Goal: Information Seeking & Learning: Check status

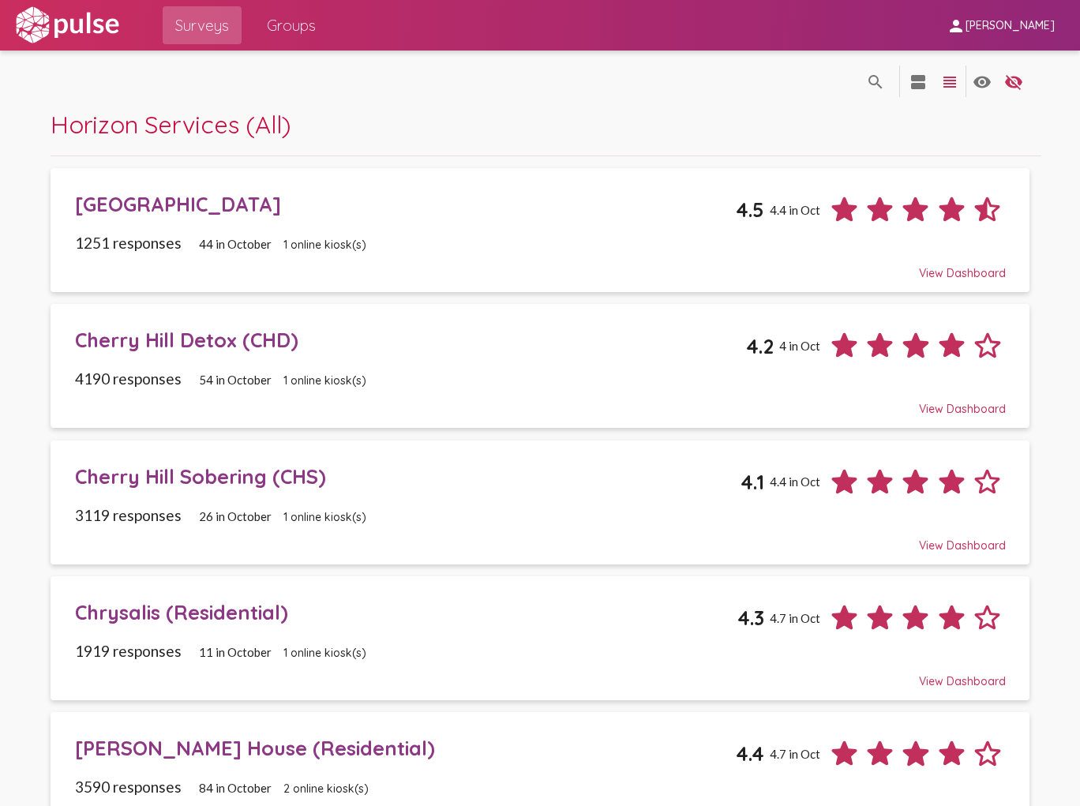
click at [257, 212] on div "[GEOGRAPHIC_DATA]" at bounding box center [405, 204] width 661 height 24
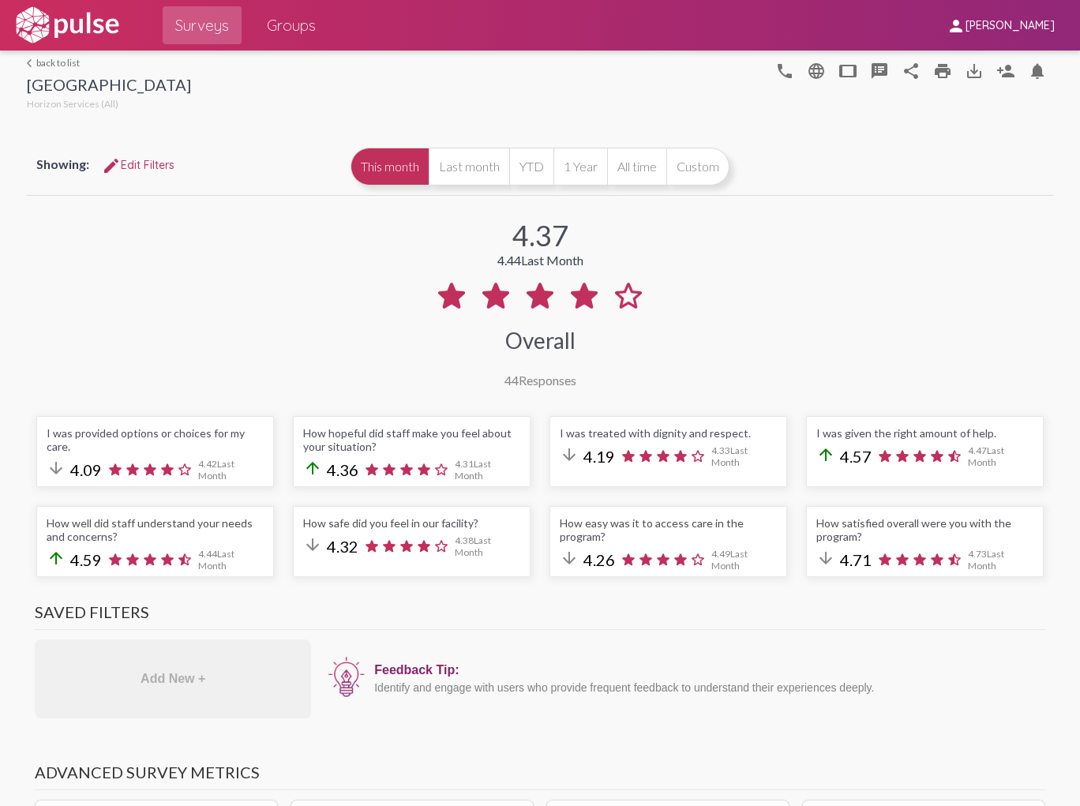
click at [139, 156] on button "edit Edit Filters" at bounding box center [138, 165] width 98 height 28
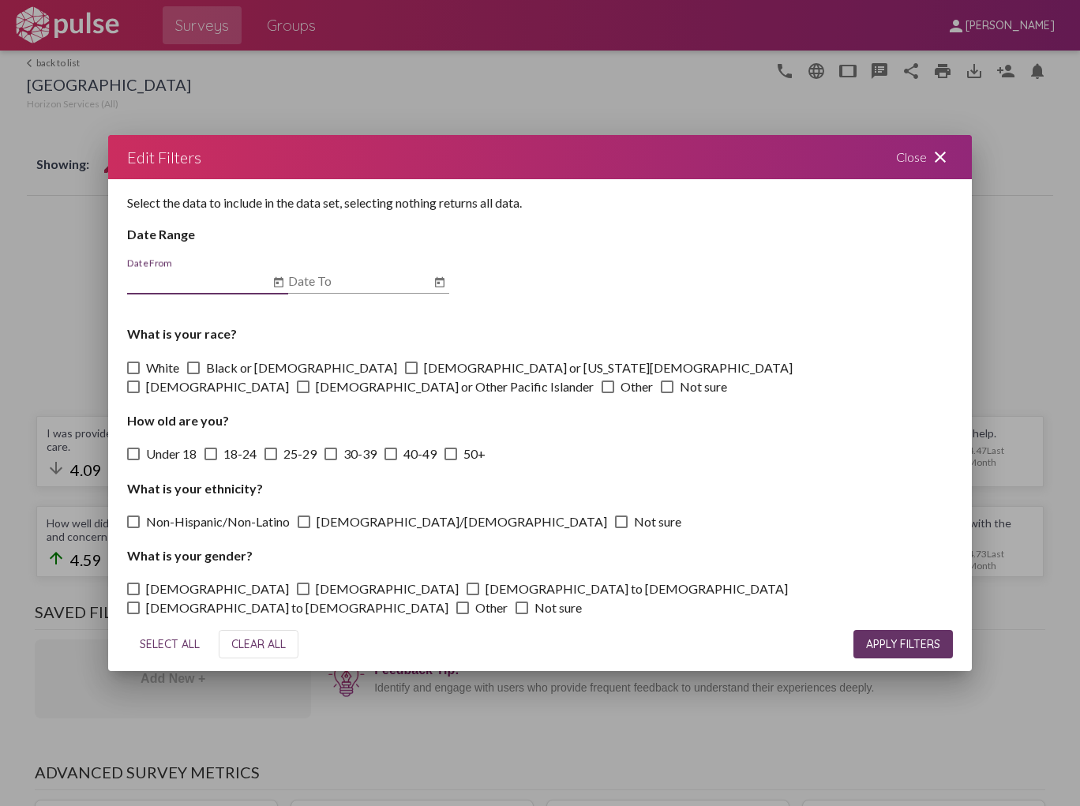
click at [932, 167] on mat-icon "close" at bounding box center [940, 157] width 19 height 19
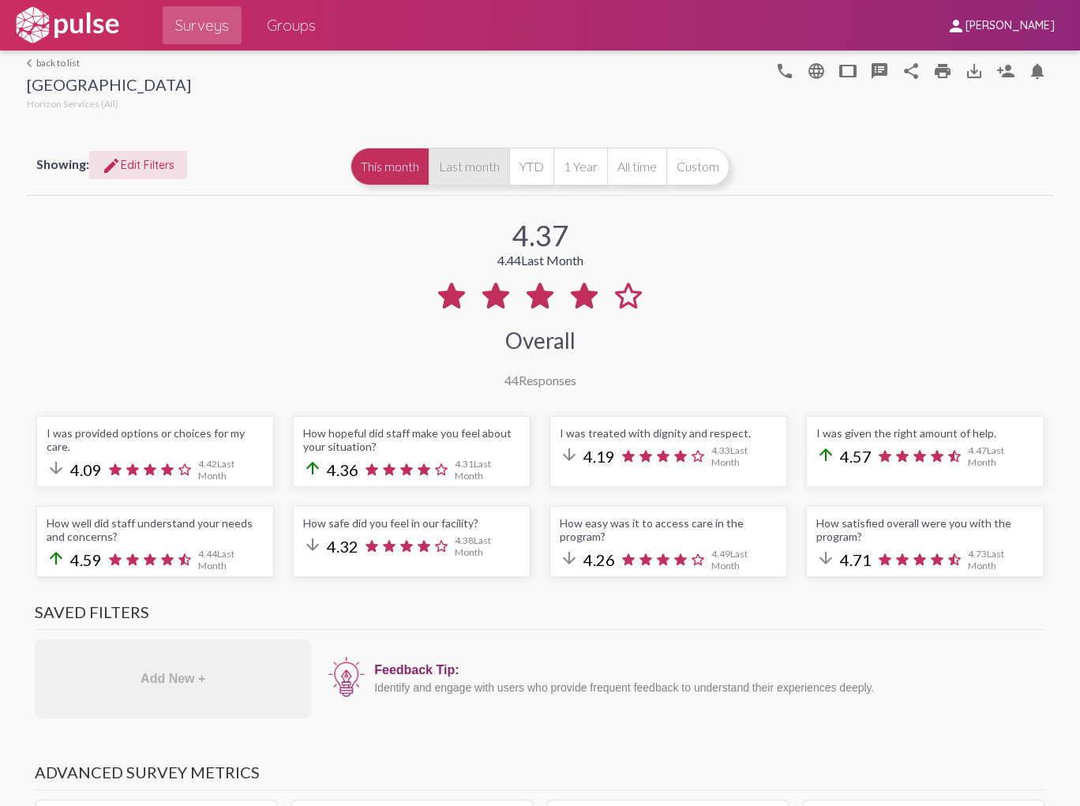
click at [467, 163] on button "Last month" at bounding box center [469, 167] width 81 height 38
click at [114, 166] on mat-icon "edit" at bounding box center [111, 165] width 19 height 19
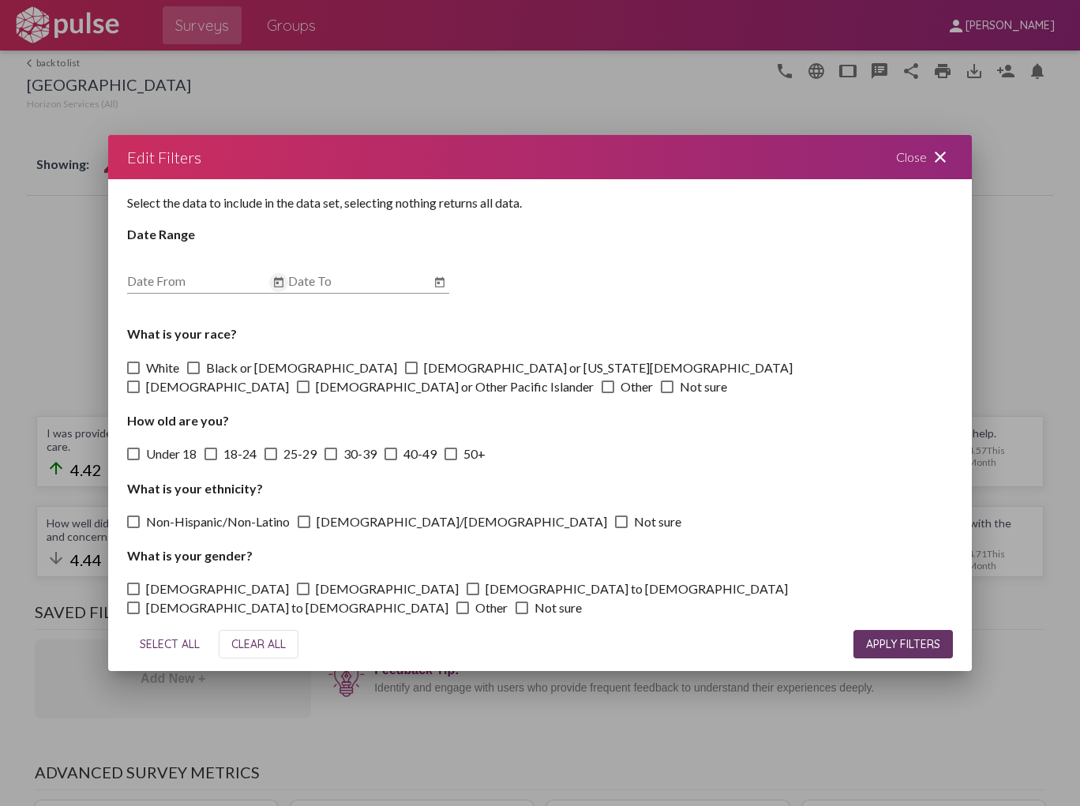
click at [274, 287] on icon "Open calendar" at bounding box center [278, 282] width 9 height 10
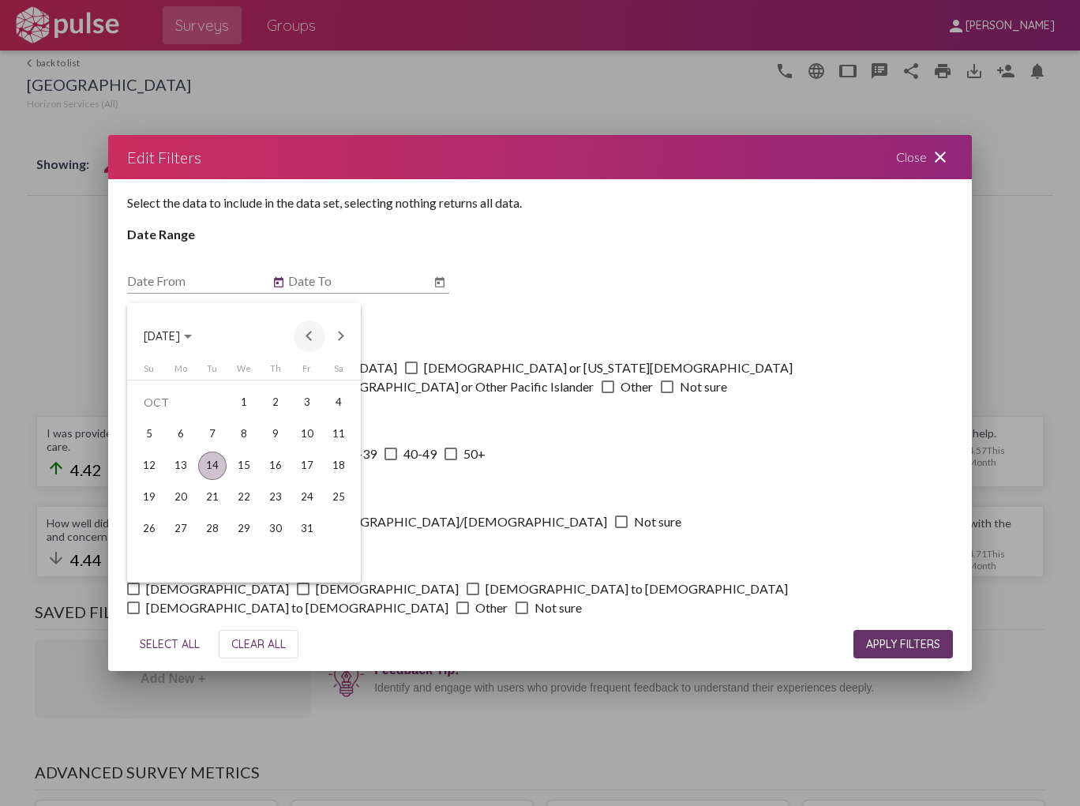
click at [316, 338] on button "Previous month" at bounding box center [310, 337] width 32 height 32
click at [174, 437] on div "1" at bounding box center [181, 434] width 28 height 28
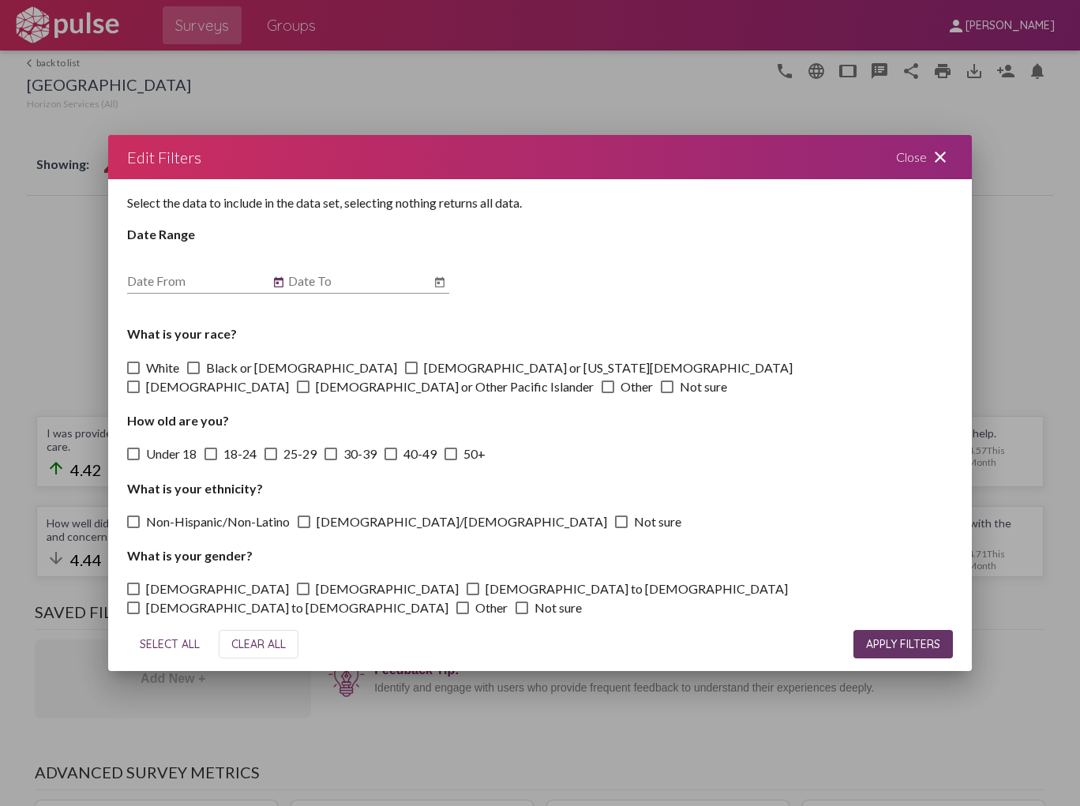
type input "[DATE]"
click at [437, 285] on icon "Open calendar" at bounding box center [439, 282] width 13 height 19
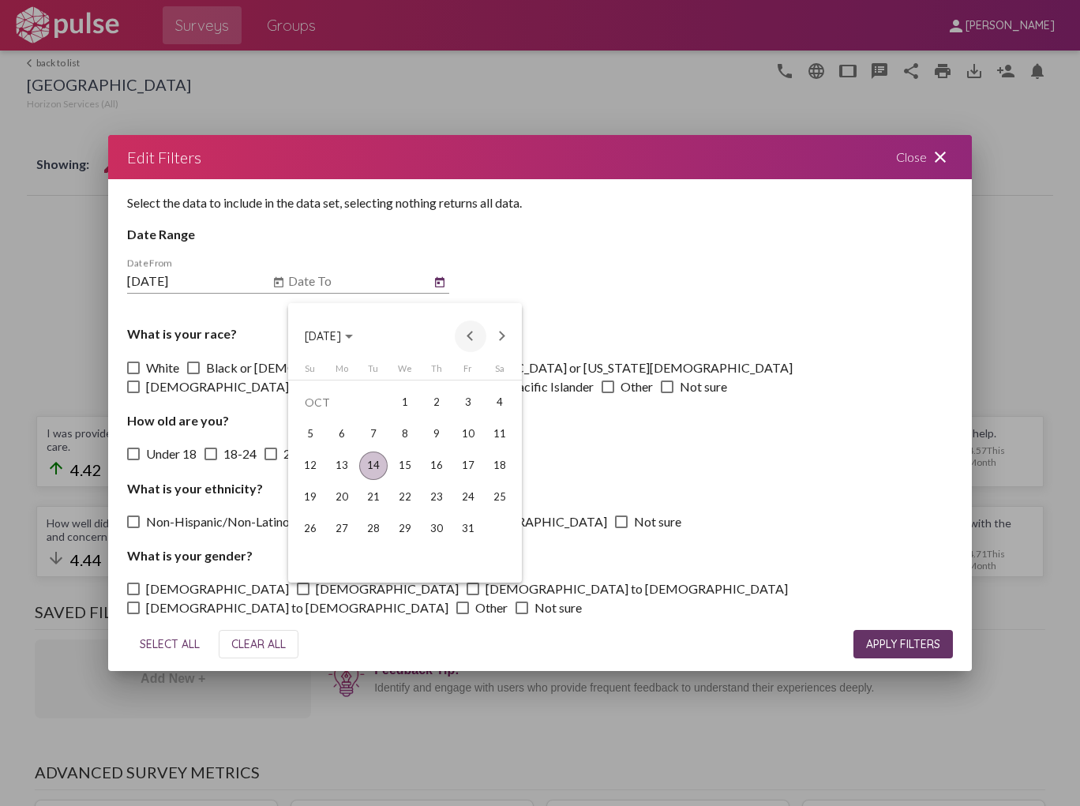
click at [469, 336] on button "Previous month" at bounding box center [471, 337] width 32 height 32
click at [376, 562] on div "30" at bounding box center [373, 560] width 28 height 28
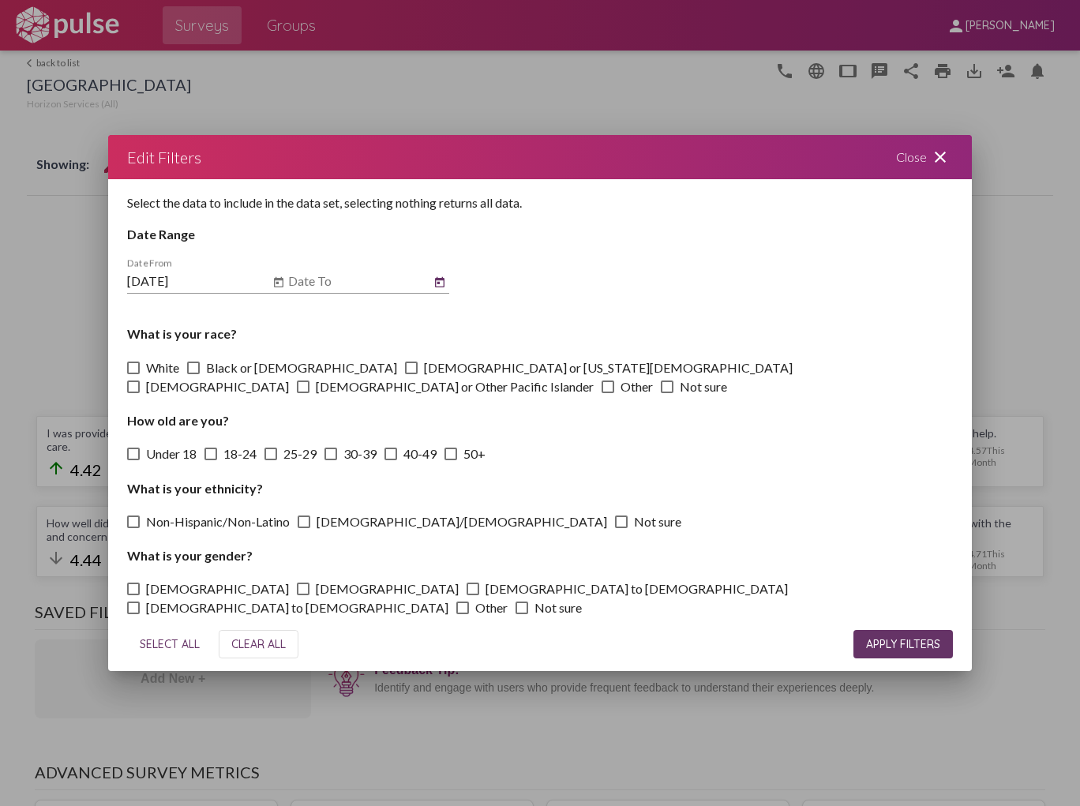
type input "[DATE]"
click at [890, 637] on span "APPLY FILTERS" at bounding box center [903, 644] width 74 height 14
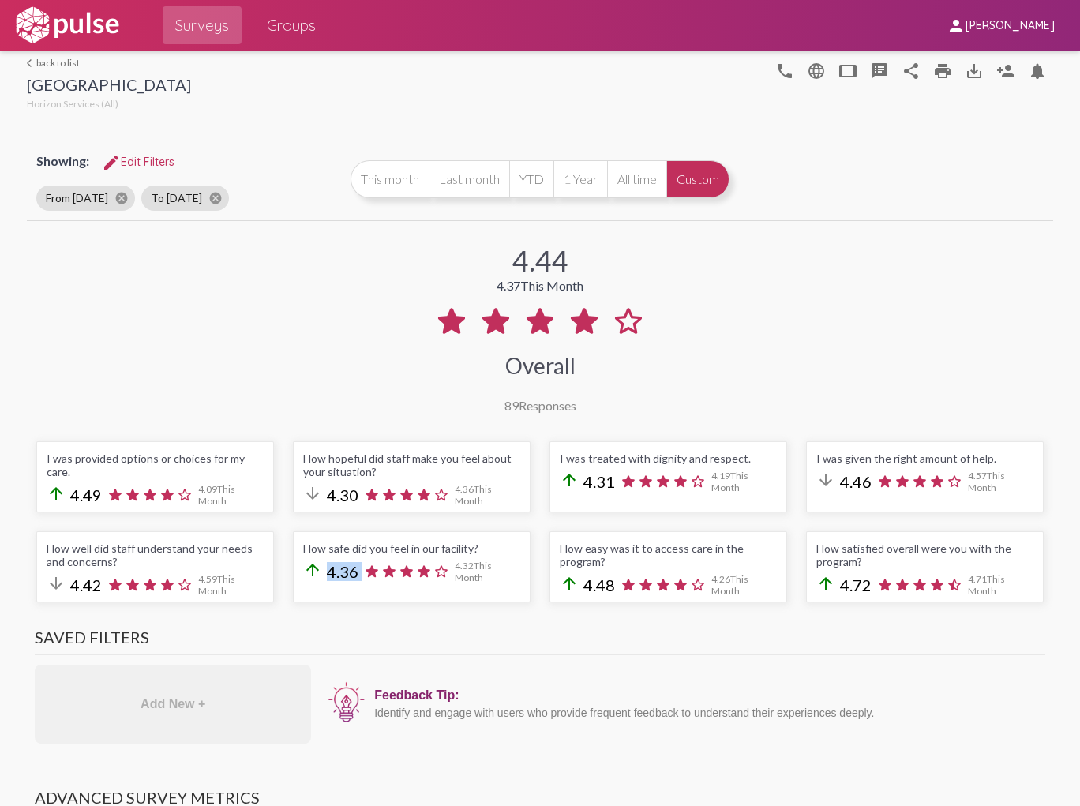
drag, startPoint x: 752, startPoint y: 549, endPoint x: 790, endPoint y: 547, distance: 37.9
click at [520, 560] on div "arrow_upward 4.36 4.32 This Month" at bounding box center [411, 572] width 217 height 24
drag, startPoint x: 790, startPoint y: 547, endPoint x: 809, endPoint y: 554, distance: 20.2
click at [396, 565] on icon at bounding box center [389, 571] width 13 height 12
drag, startPoint x: 753, startPoint y: 549, endPoint x: 783, endPoint y: 549, distance: 30.0
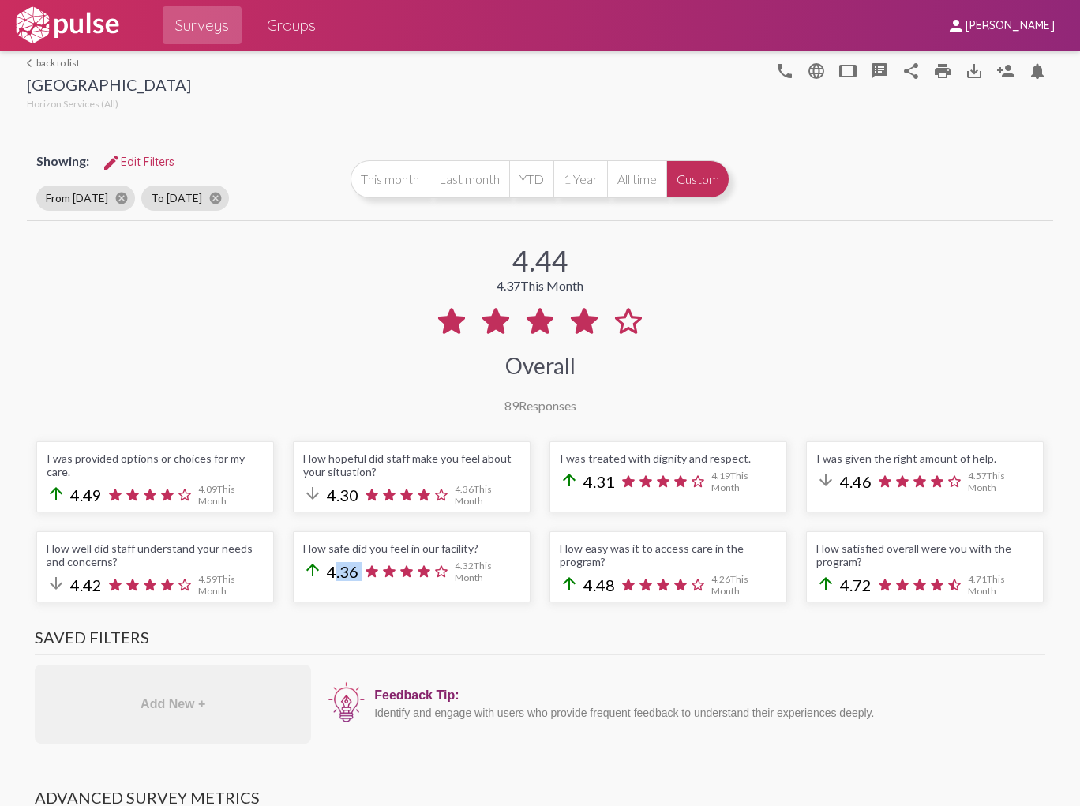
click at [520, 560] on div "arrow_upward 4.36 4.32 This Month" at bounding box center [411, 572] width 217 height 24
drag, startPoint x: 783, startPoint y: 549, endPoint x: 758, endPoint y: 553, distance: 25.6
click at [358, 562] on span "4.36" at bounding box center [343, 571] width 32 height 19
drag, startPoint x: 749, startPoint y: 554, endPoint x: 783, endPoint y: 551, distance: 34.9
click at [520, 560] on div "arrow_upward 4.36 4.32 This Month" at bounding box center [411, 572] width 217 height 24
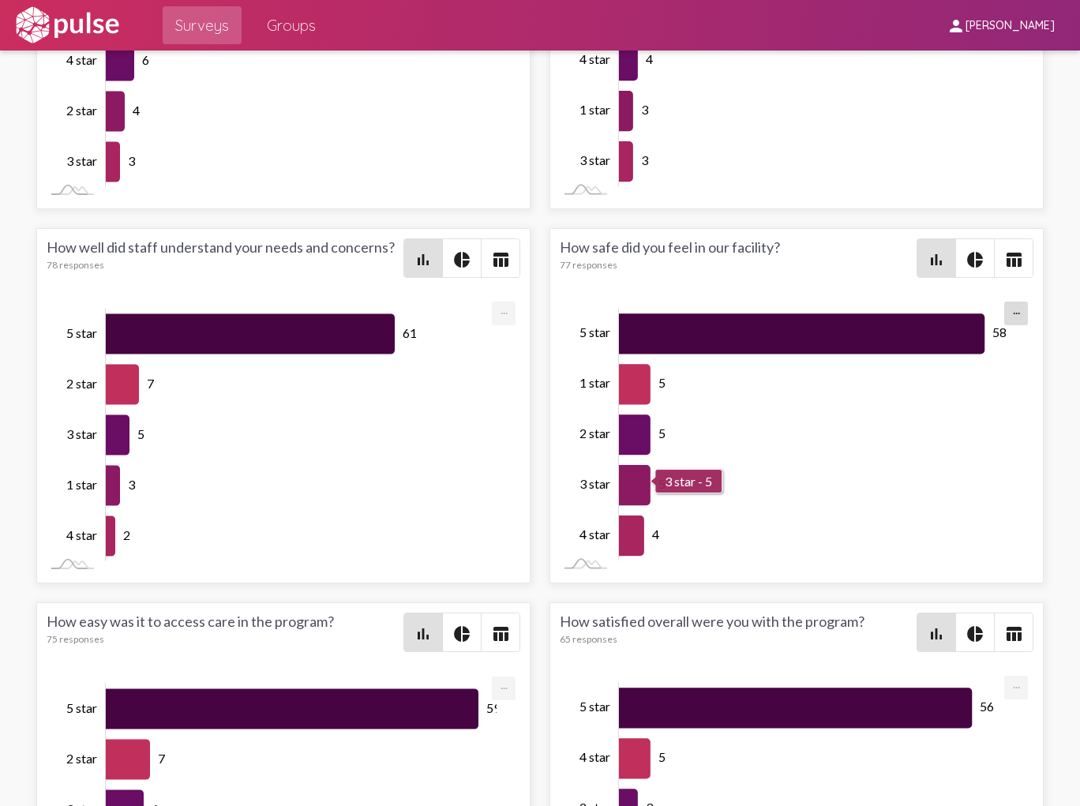
scroll to position [3200, 0]
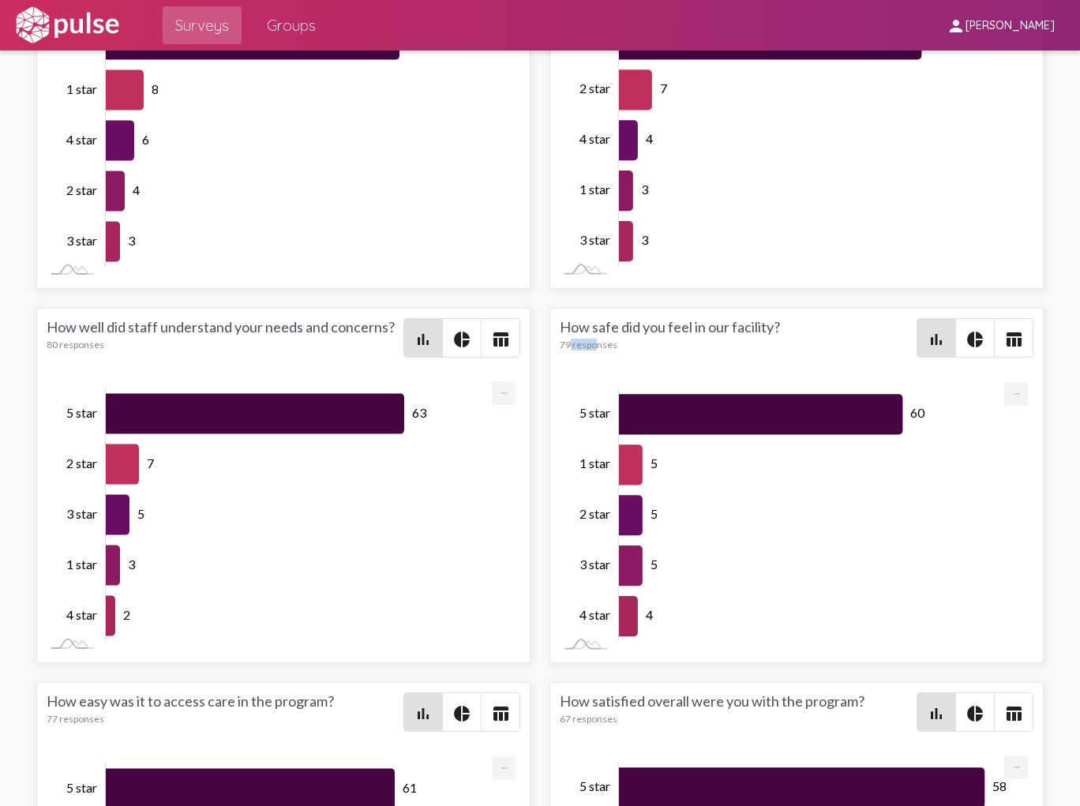
drag, startPoint x: 563, startPoint y: 385, endPoint x: 591, endPoint y: 382, distance: 28.5
click at [591, 351] on div "79 responses" at bounding box center [738, 345] width 357 height 12
drag, startPoint x: 591, startPoint y: 382, endPoint x: 689, endPoint y: 396, distance: 98.0
click at [689, 377] on div "How safe did you feel in our facility? 79 responses bar_chart pie_chart table_c…" at bounding box center [797, 347] width 474 height 58
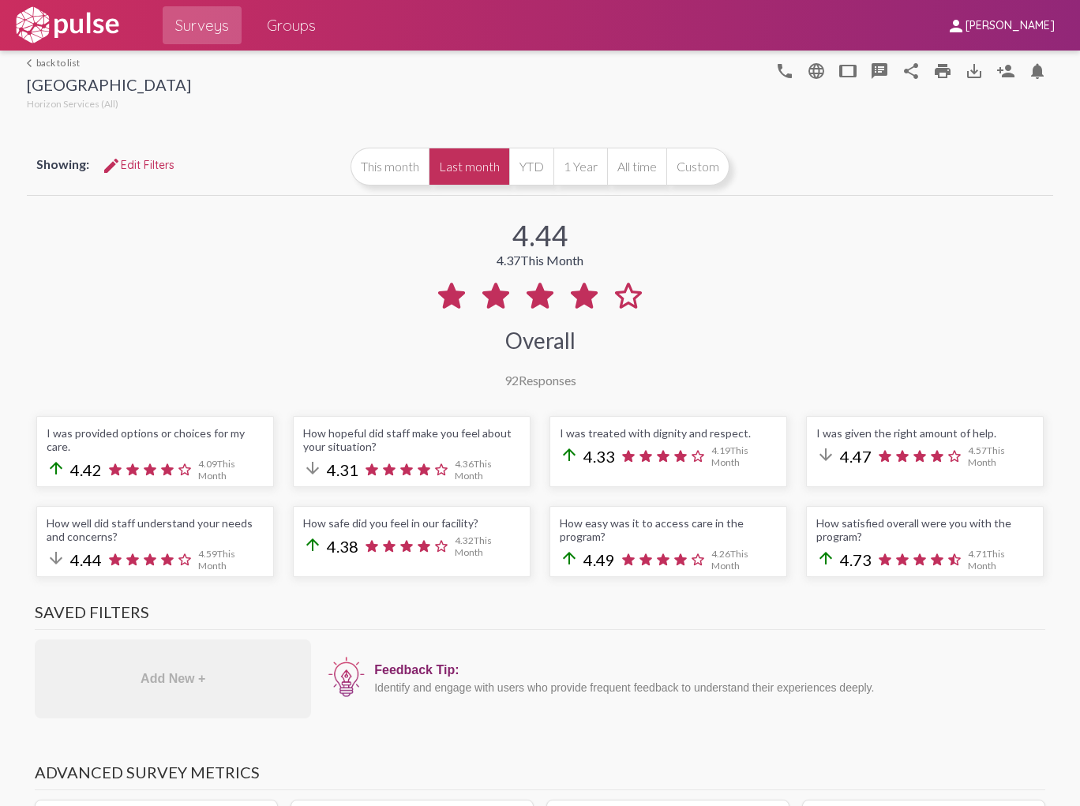
click at [110, 164] on mat-icon "edit" at bounding box center [111, 165] width 19 height 19
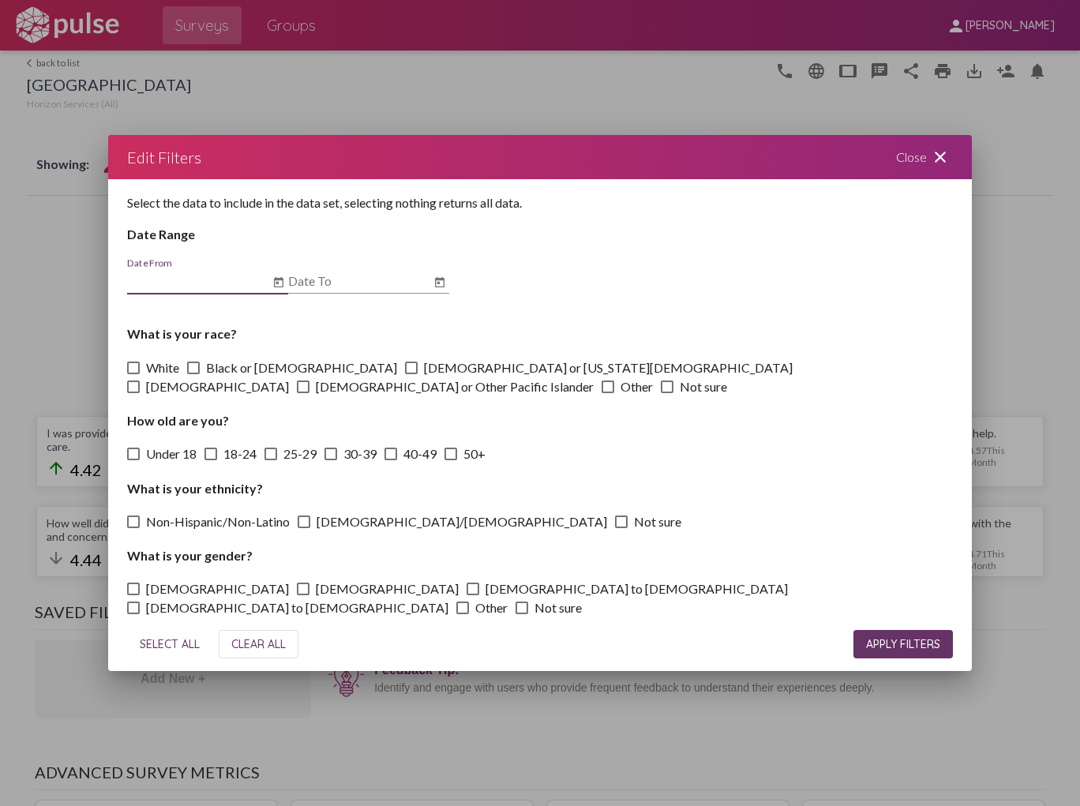
click at [272, 288] on button "Open calendar" at bounding box center [278, 282] width 19 height 19
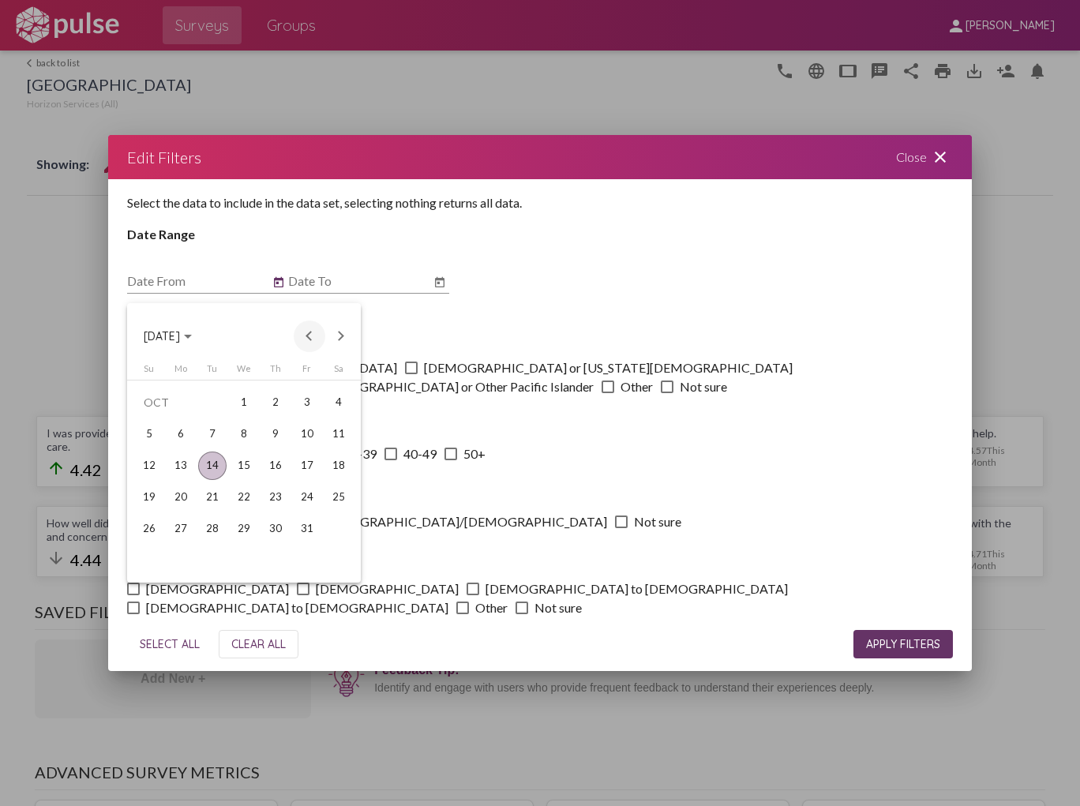
click at [313, 335] on button "Previous month" at bounding box center [310, 337] width 32 height 32
click at [186, 433] on div "1" at bounding box center [181, 434] width 28 height 28
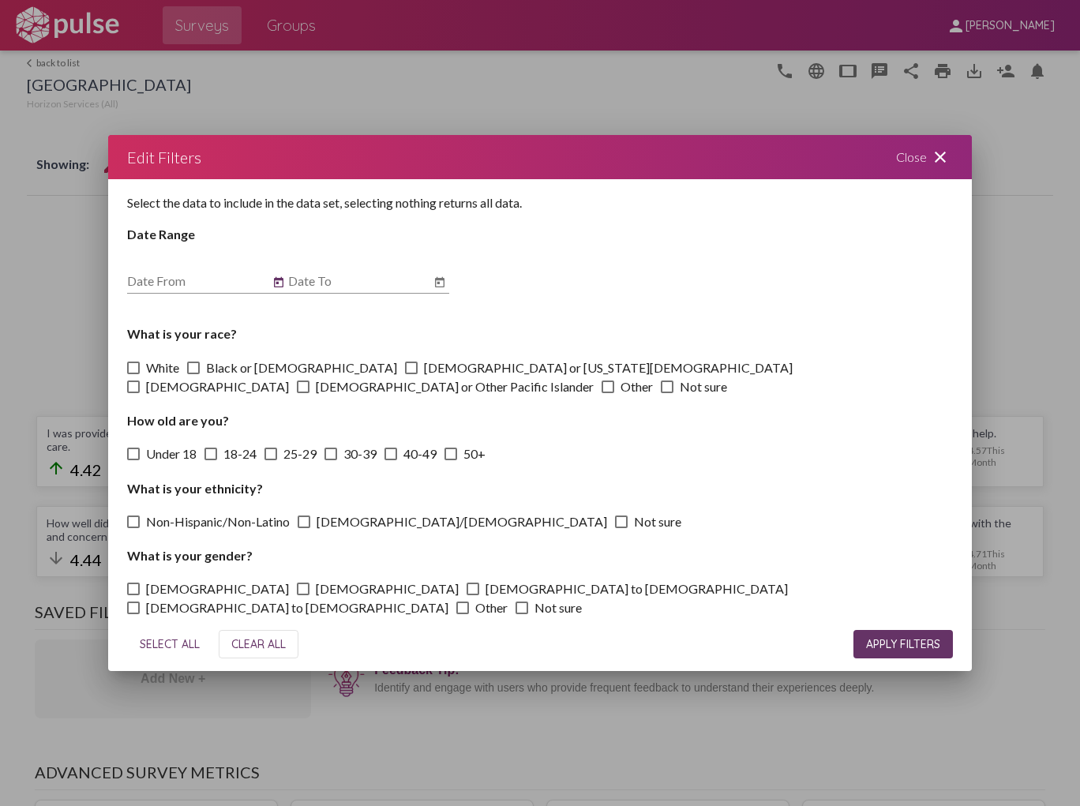
type input "[DATE]"
click at [440, 291] on icon "Open calendar" at bounding box center [439, 282] width 13 height 19
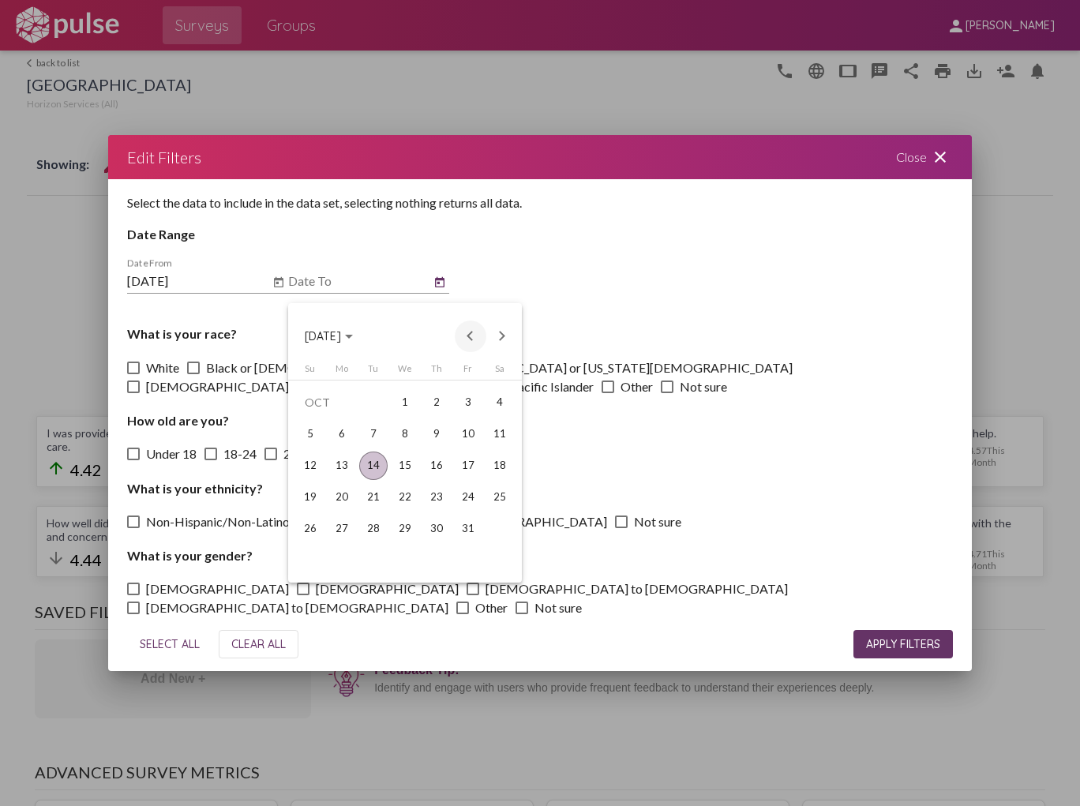
click at [478, 335] on button "Previous month" at bounding box center [471, 337] width 32 height 32
click at [381, 558] on div "30" at bounding box center [373, 560] width 28 height 28
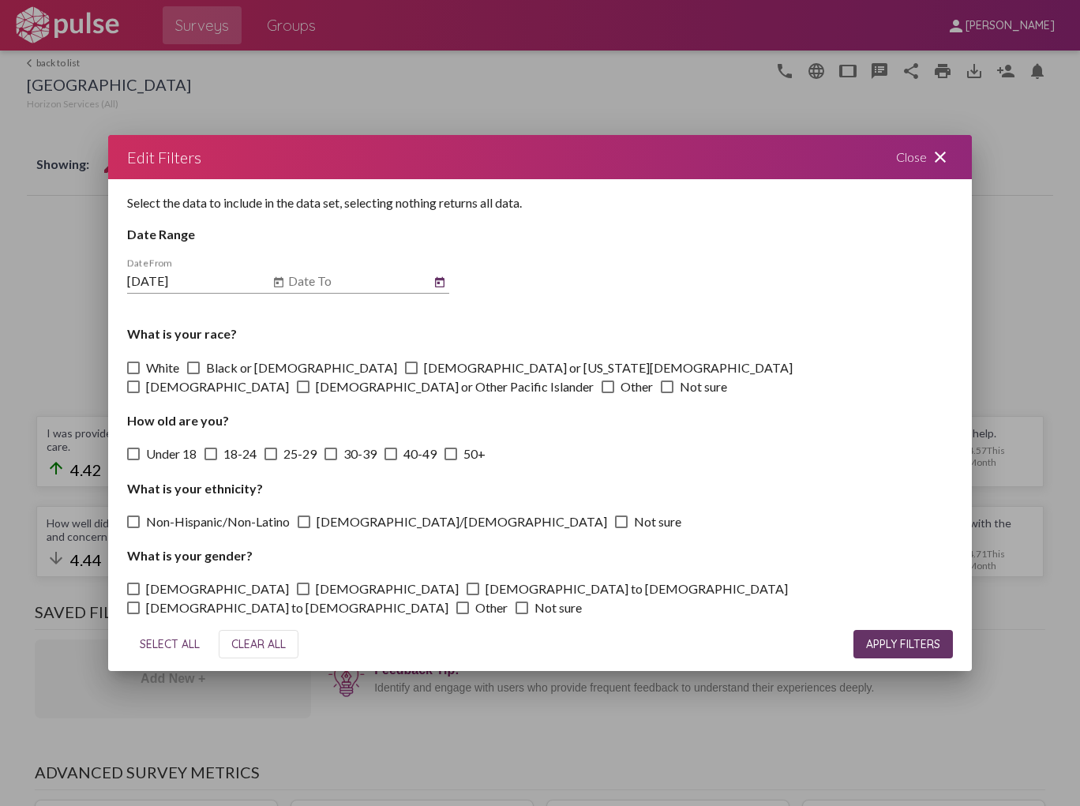
type input "[DATE]"
click at [912, 637] on span "APPLY FILTERS" at bounding box center [903, 644] width 74 height 14
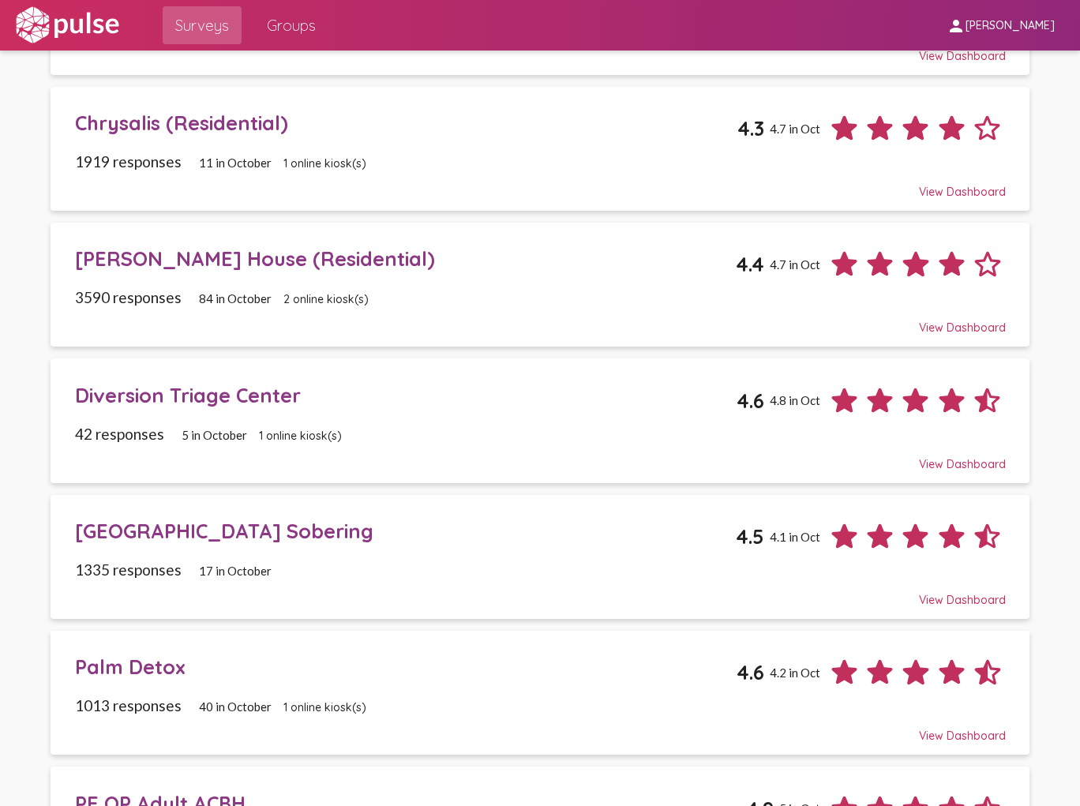
scroll to position [505, 0]
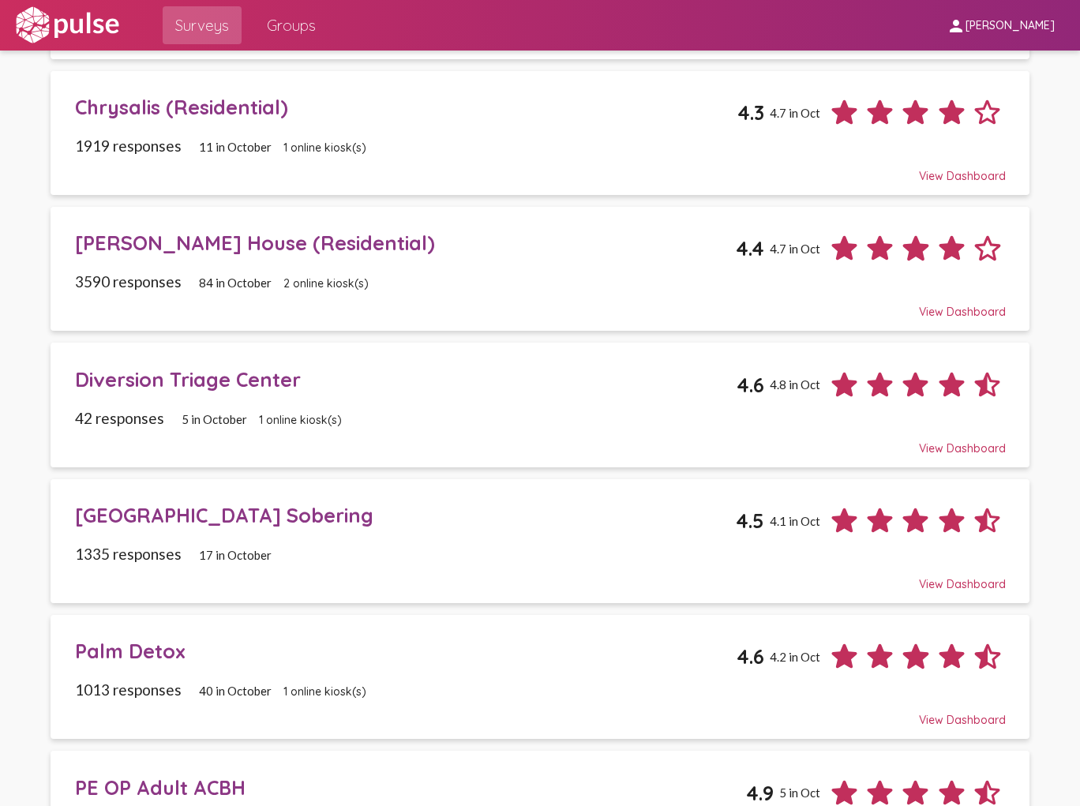
click at [396, 524] on div "[GEOGRAPHIC_DATA] Sobering 4.5 4.1 in Oct" at bounding box center [540, 514] width 931 height 47
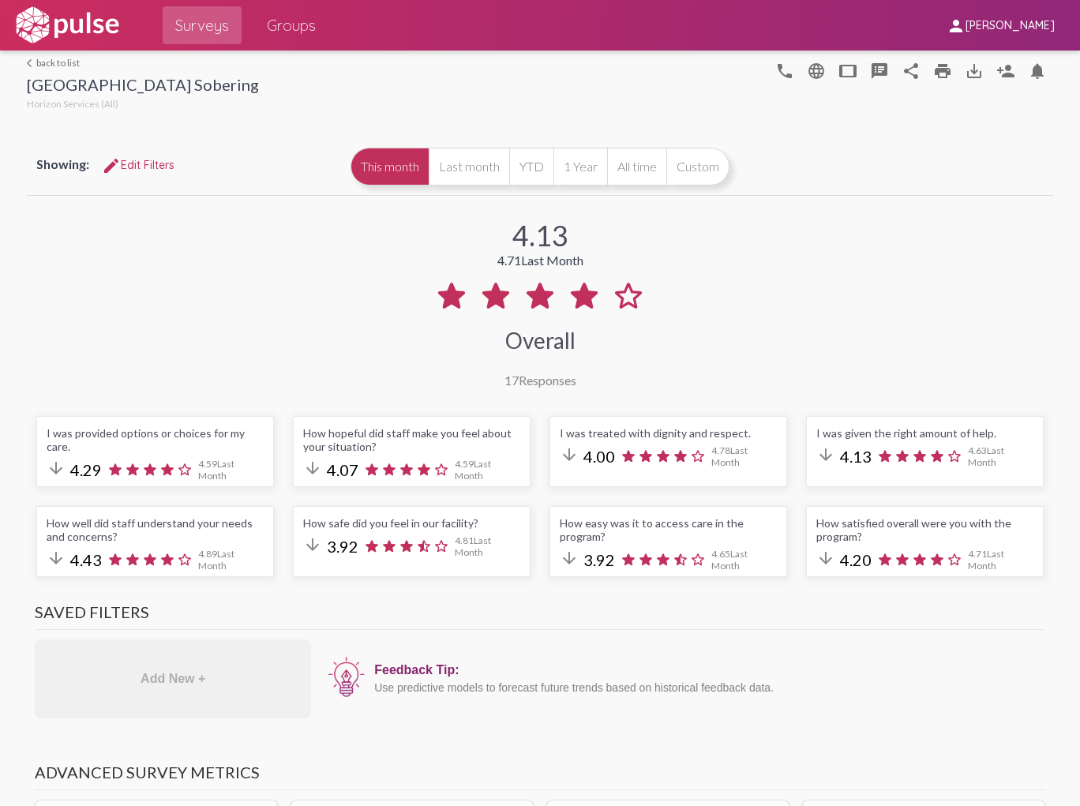
click at [148, 166] on span "edit Edit Filters" at bounding box center [138, 165] width 73 height 14
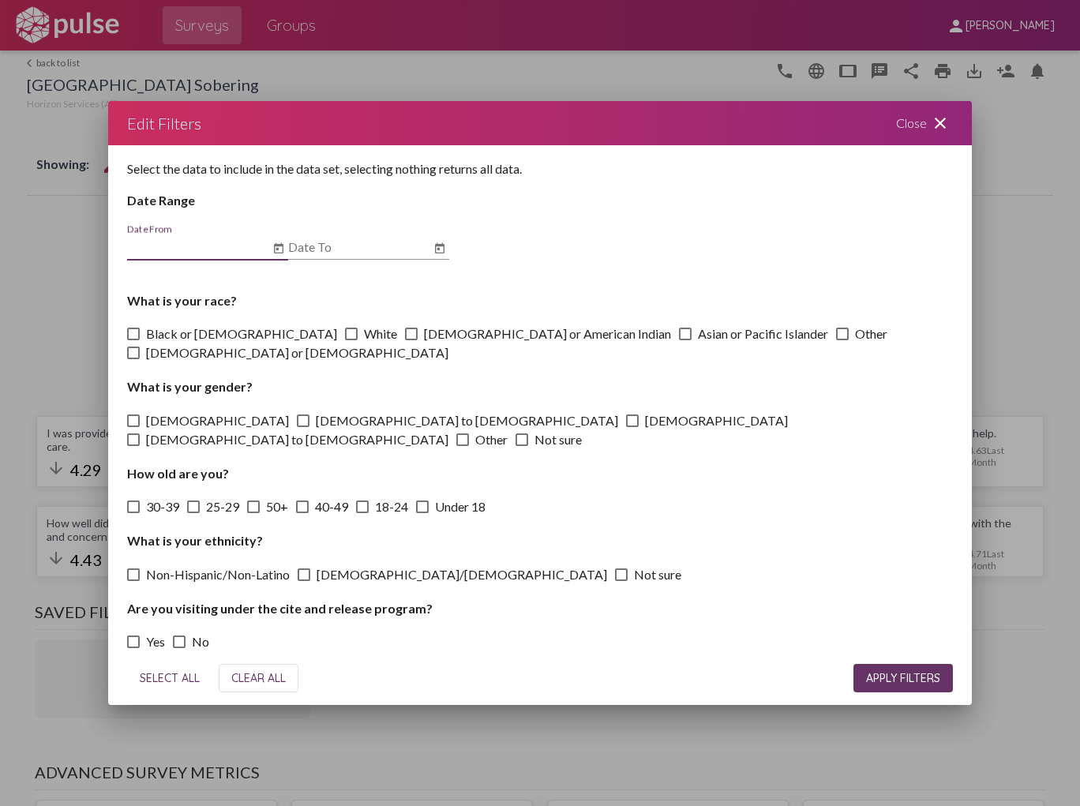
click at [277, 253] on icon "Open calendar" at bounding box center [278, 248] width 9 height 10
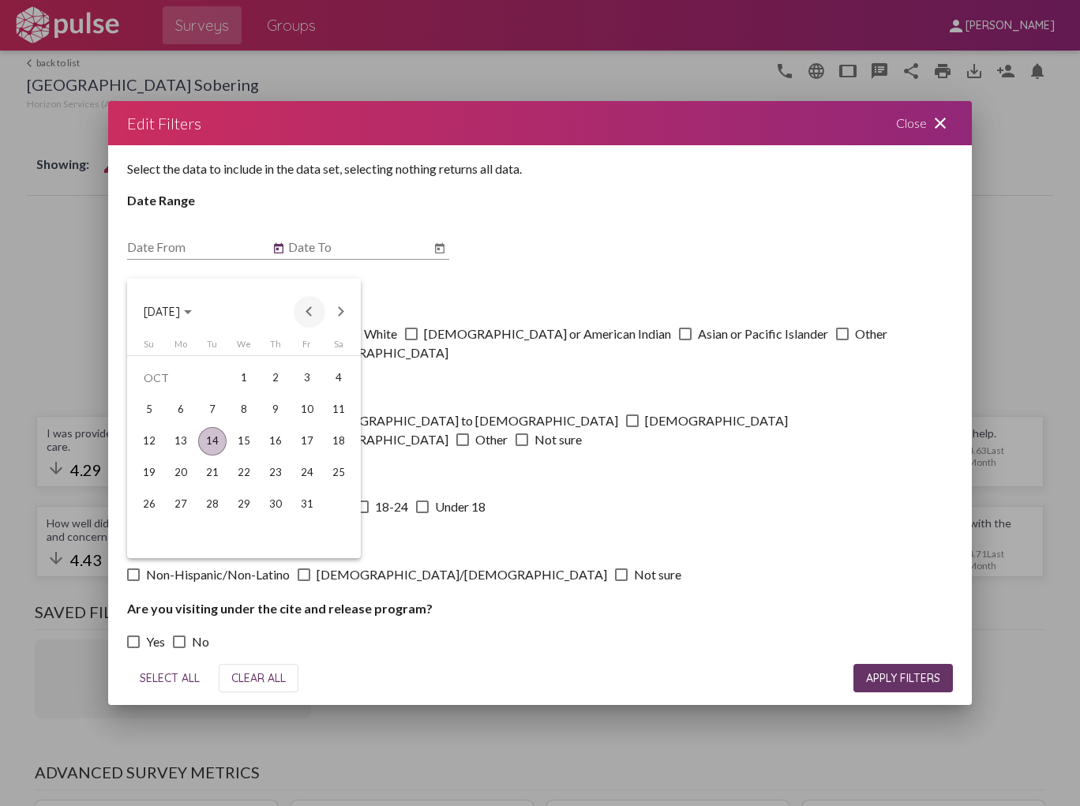
click at [310, 310] on button "Previous month" at bounding box center [310, 312] width 32 height 32
click at [188, 407] on div "1" at bounding box center [181, 410] width 28 height 28
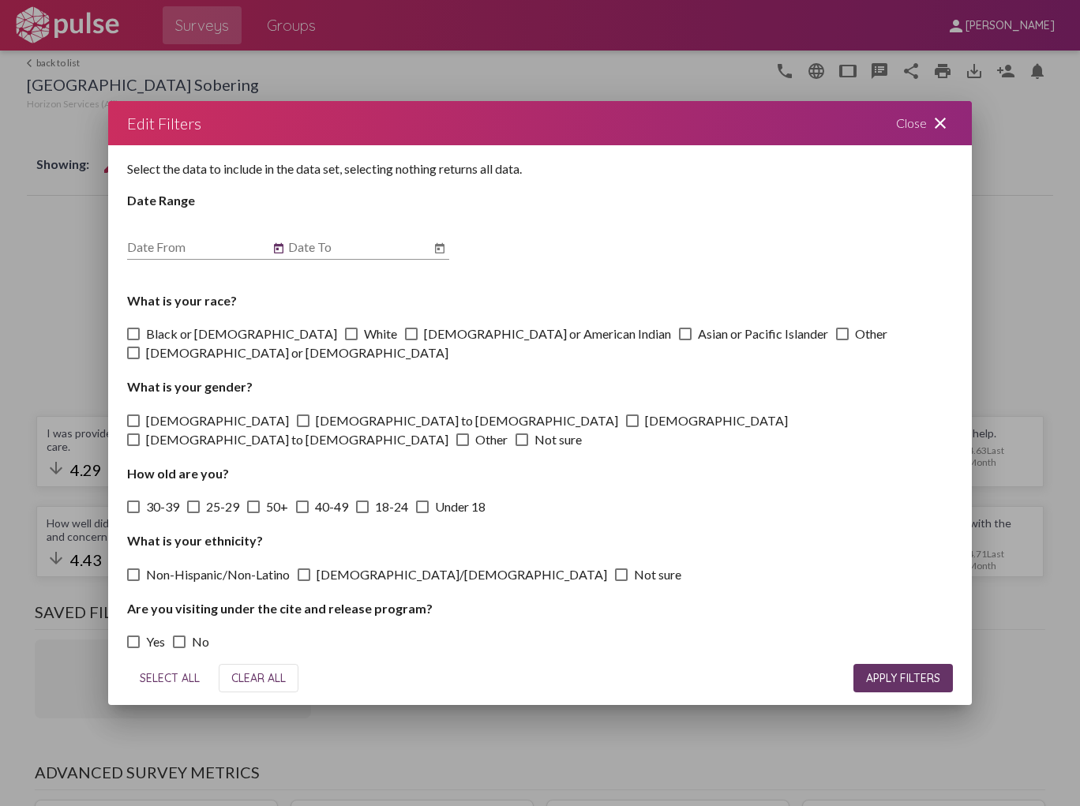
type input "[DATE]"
click at [436, 258] on icon "Open calendar" at bounding box center [439, 248] width 13 height 19
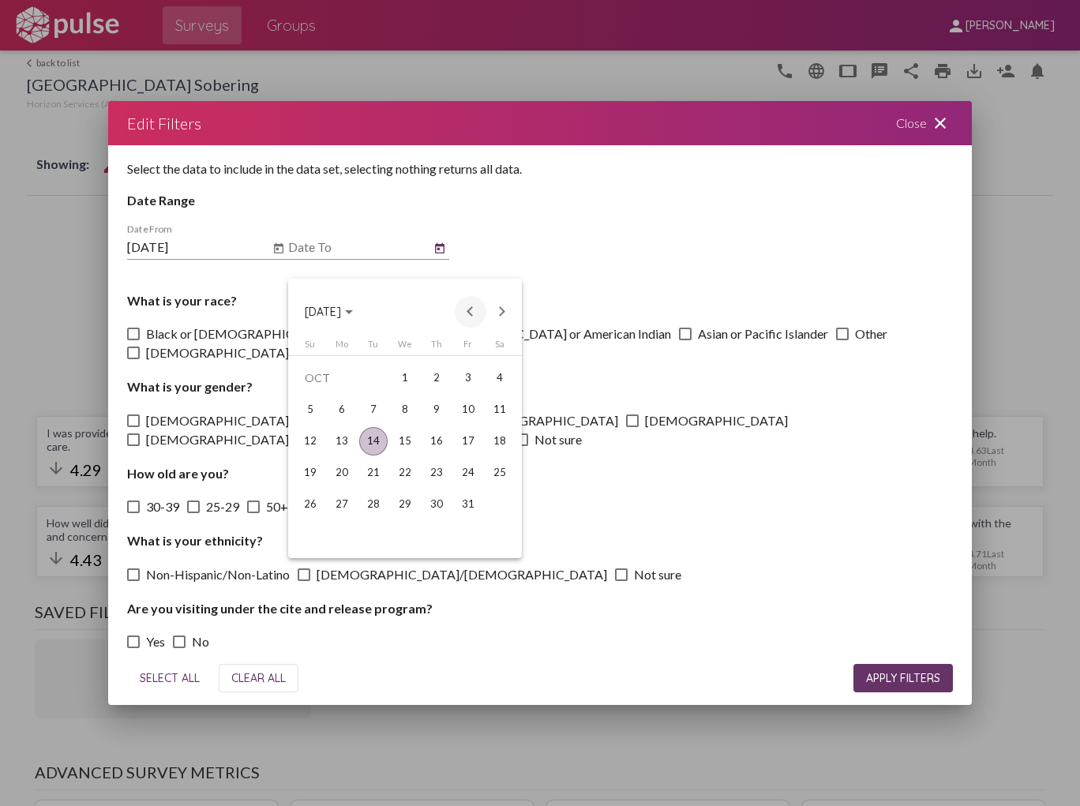
click at [471, 310] on button "Previous month" at bounding box center [471, 312] width 32 height 32
click at [379, 539] on div "30" at bounding box center [373, 536] width 28 height 28
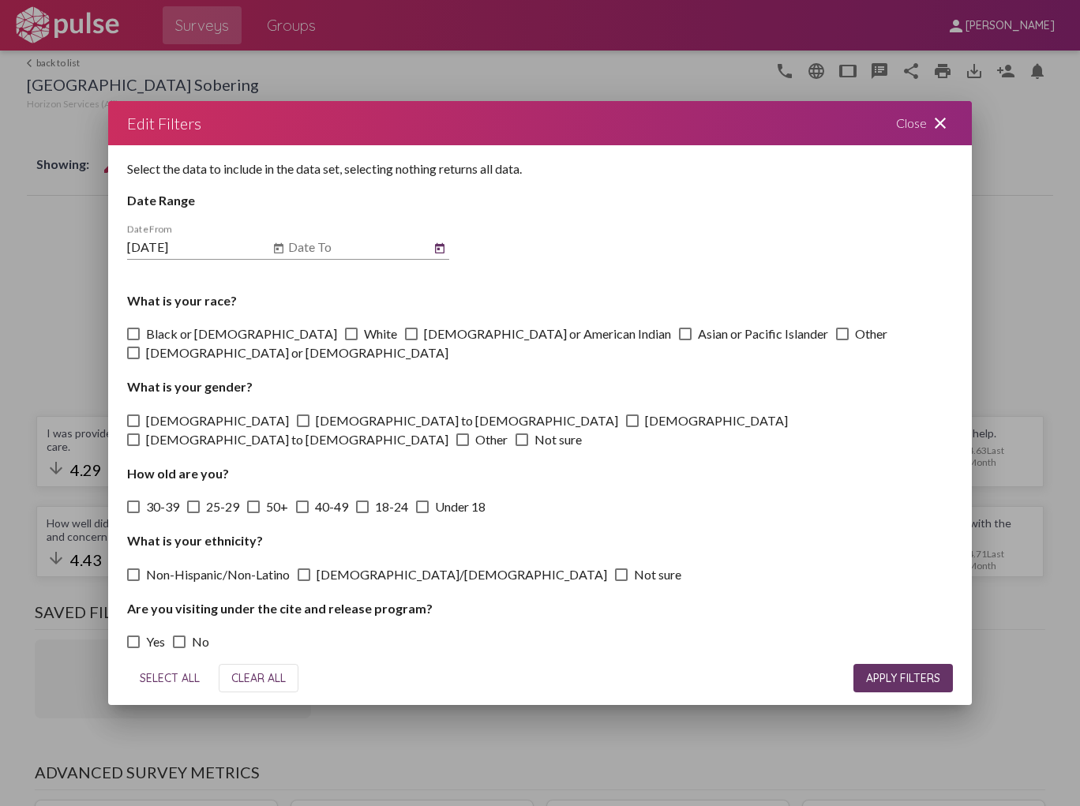
type input "[DATE]"
click at [910, 670] on button "APPLY FILTERS" at bounding box center [903, 678] width 99 height 28
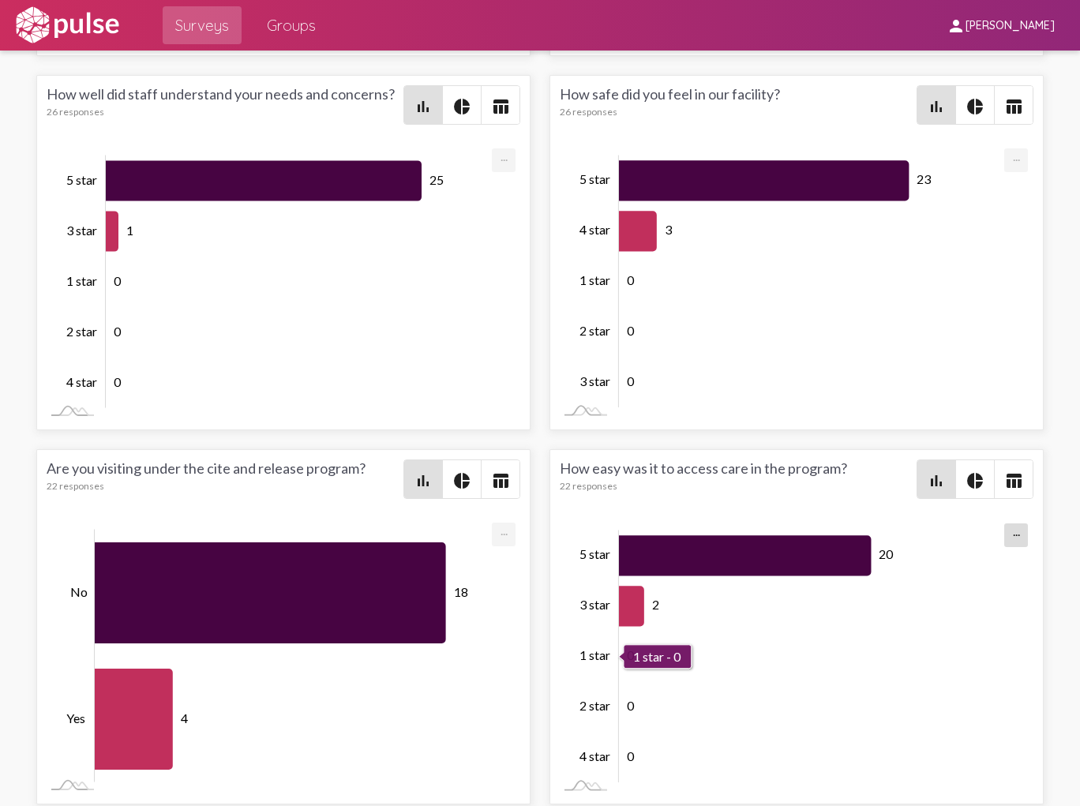
scroll to position [3095, 0]
